Goal: Task Accomplishment & Management: Use online tool/utility

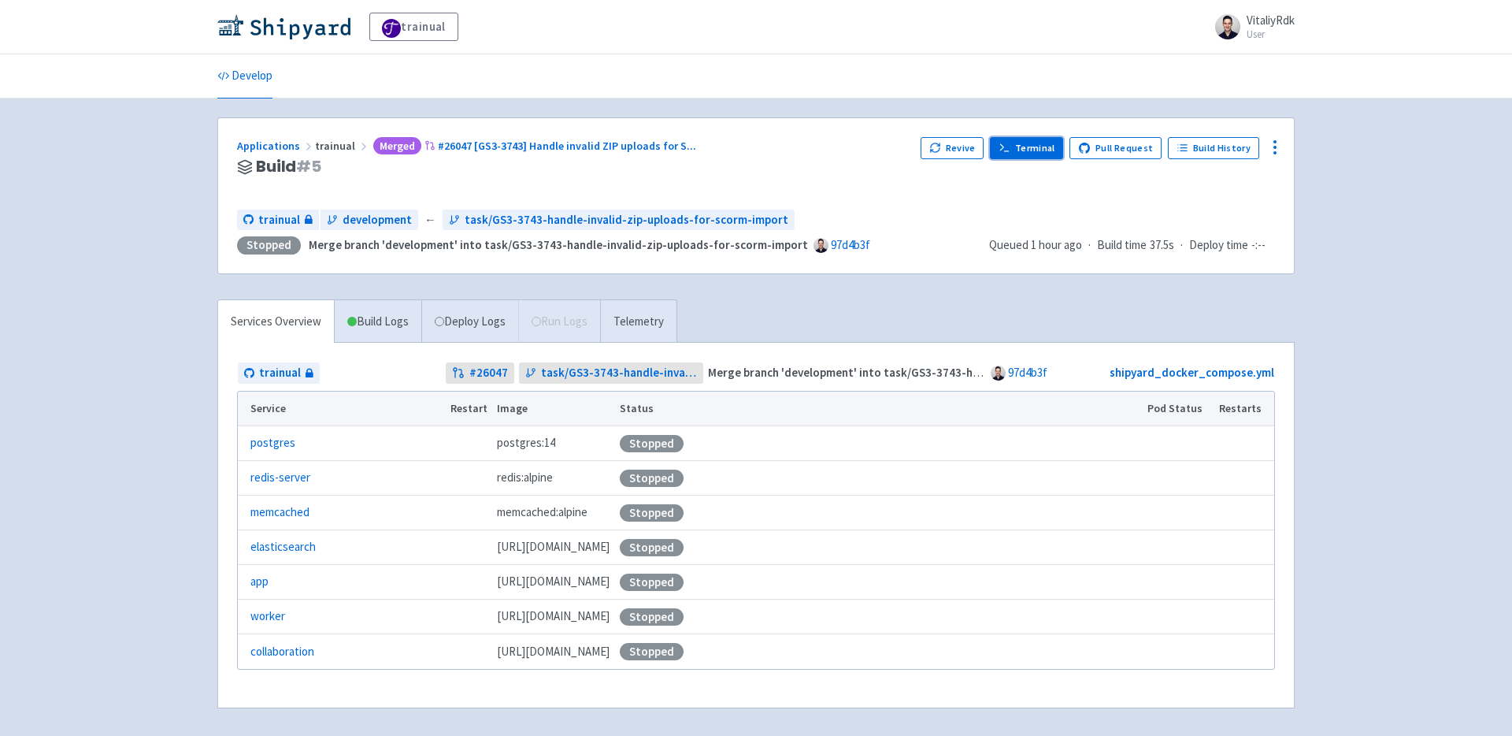
click at [1027, 147] on link "Terminal" at bounding box center [1026, 148] width 73 height 22
